Goal: Task Accomplishment & Management: Manage account settings

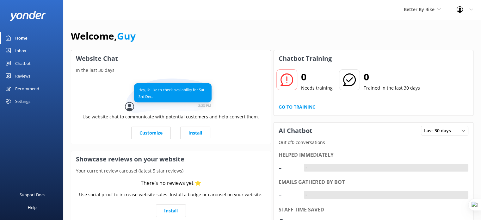
click at [25, 97] on div "Settings" at bounding box center [22, 101] width 15 height 13
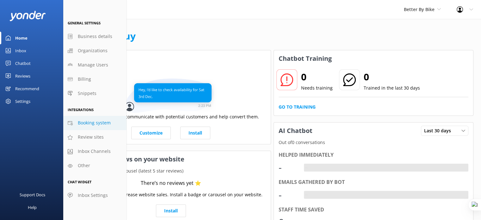
click at [109, 123] on span "Booking system" at bounding box center [94, 122] width 33 height 7
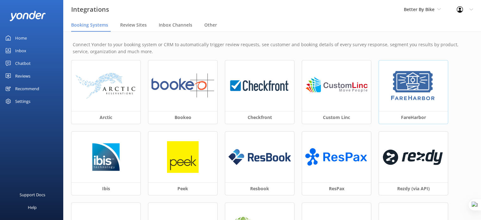
click at [414, 83] on img at bounding box center [413, 86] width 48 height 32
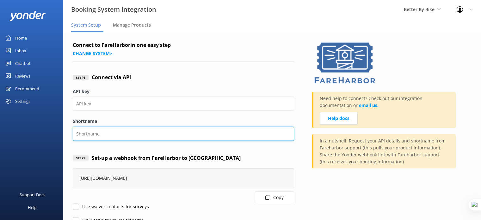
click at [128, 134] on input "Shortname" at bounding box center [183, 133] width 221 height 14
paste input "betterbybike-nz"
type input "betterbybike-nz"
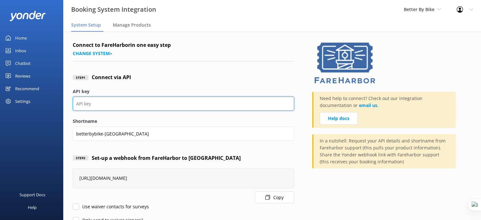
click at [127, 102] on input "API key" at bounding box center [183, 103] width 221 height 14
paste input "b5dd3587-da9f-4515-a02a-eed8c38224eb"
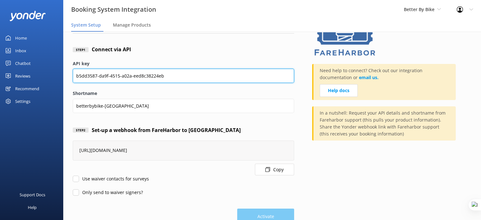
scroll to position [39, 0]
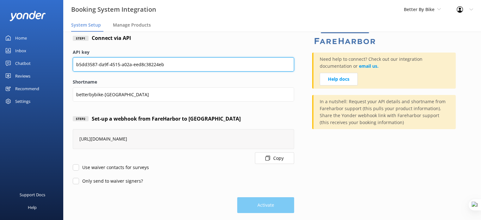
type input "b5dd3587-da9f-4515-a02a-eed8c38224eb"
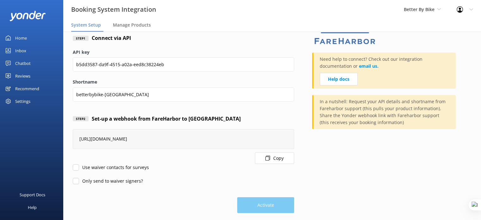
click at [75, 170] on input "Use waiver contacts for surveys" at bounding box center [76, 167] width 6 height 6
checkbox input "true"
click at [74, 179] on input "Only send to waiver signers?" at bounding box center [76, 181] width 6 height 6
click at [74, 178] on input "Only send to waiver signers?" at bounding box center [76, 181] width 6 height 6
checkbox input "false"
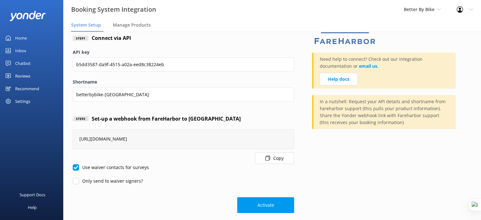
click at [77, 163] on div "https://api.yonderhq.com/booking-systems/fareharbor/webhook/848 Copy" at bounding box center [183, 146] width 221 height 35
click at [77, 166] on input "Use waiver contacts for surveys" at bounding box center [76, 167] width 6 height 6
checkbox input "false"
click at [268, 204] on button "Activate" at bounding box center [265, 205] width 57 height 16
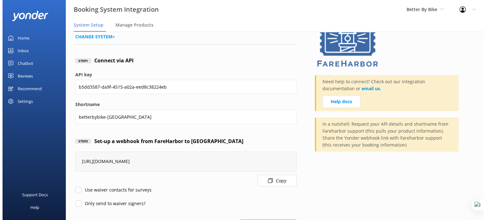
scroll to position [0, 0]
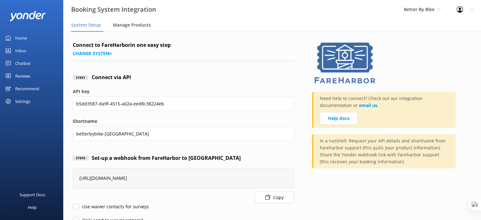
click at [137, 25] on span "Manage Products" at bounding box center [132, 25] width 38 height 6
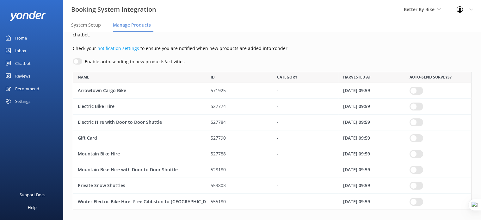
scroll to position [19, 0]
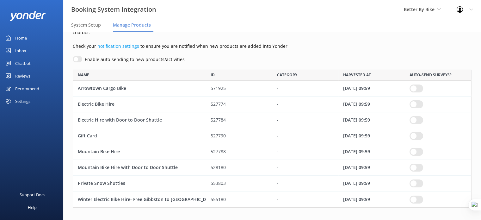
click at [26, 63] on div "Chatbot" at bounding box center [22, 63] width 15 height 13
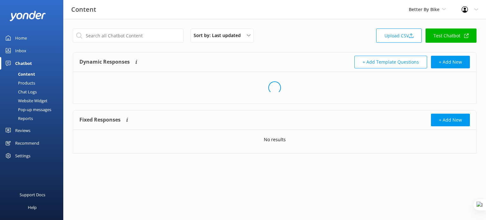
click at [27, 83] on div "Products" at bounding box center [19, 82] width 31 height 9
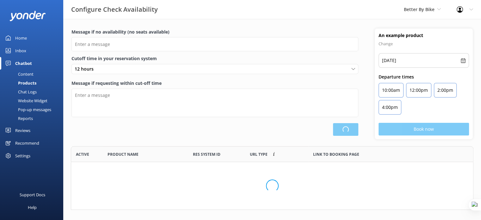
type input "There are no seats available, please check an alternative day"
type textarea "Our online booking system closes {hours} prior to departure. Please contact us …"
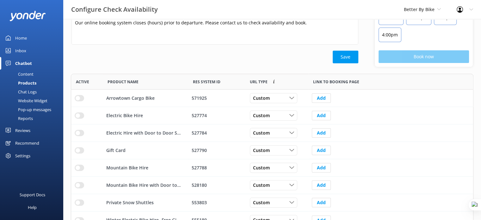
scroll to position [81, 0]
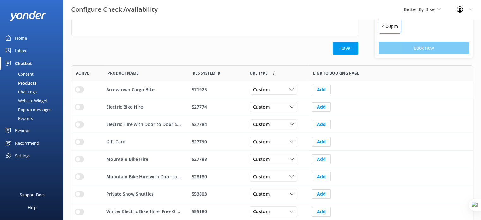
click at [26, 75] on div "Content" at bounding box center [19, 74] width 30 height 9
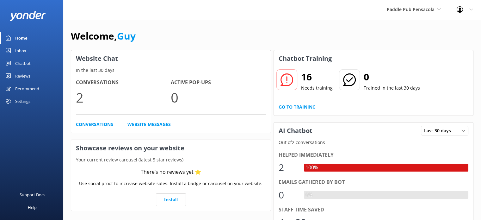
click at [22, 75] on div "Reviews" at bounding box center [22, 76] width 15 height 13
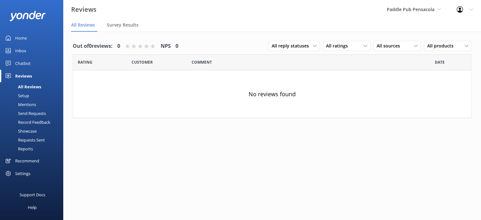
click at [24, 175] on div "Settings" at bounding box center [22, 173] width 15 height 13
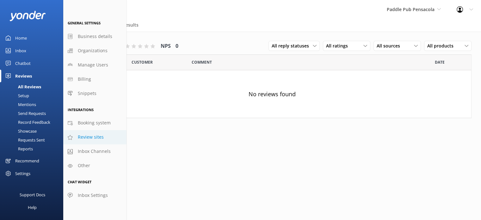
click at [97, 136] on span "Review sites" at bounding box center [91, 136] width 26 height 7
